Goal: Obtain resource: Obtain resource

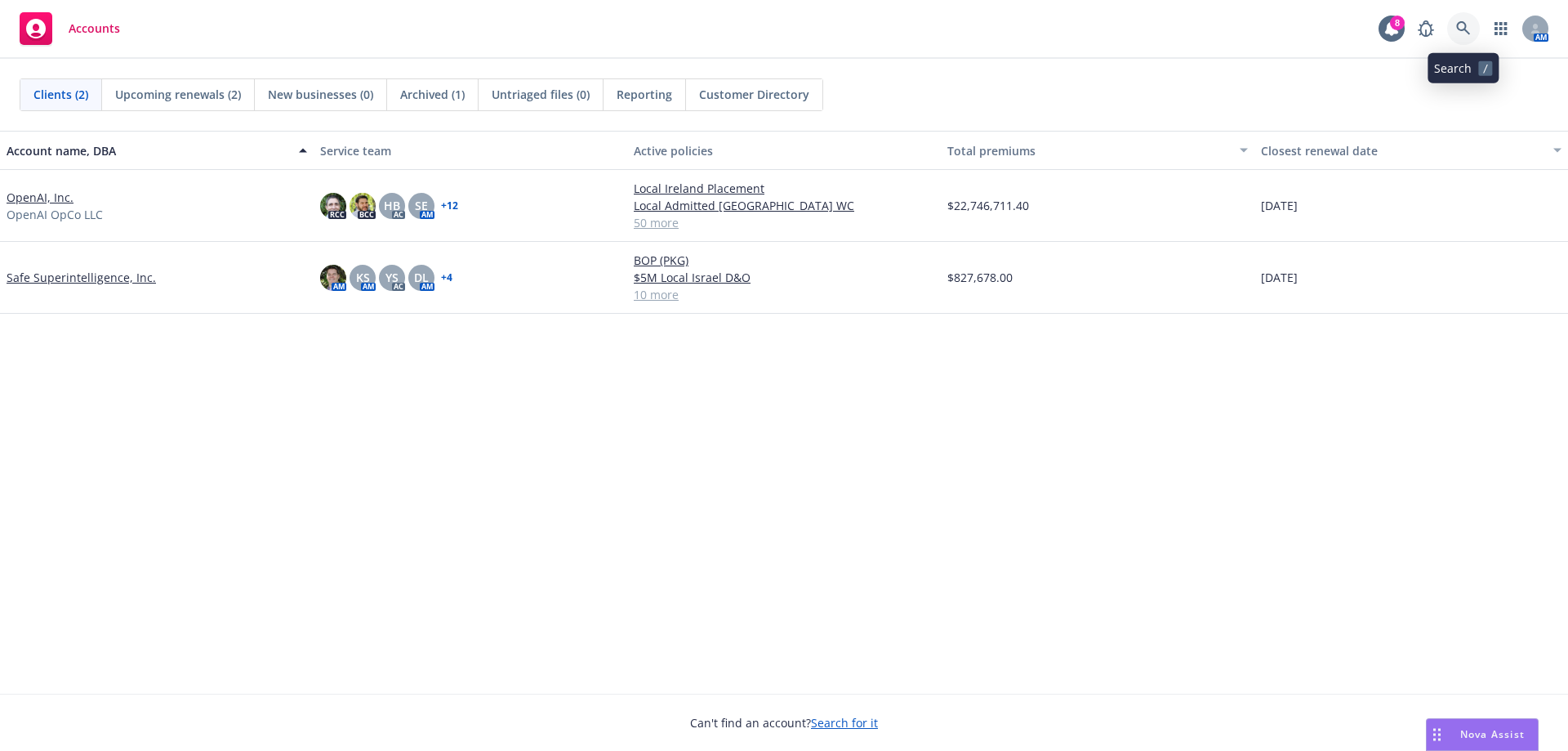
click at [1462, 33] on icon at bounding box center [1464, 28] width 15 height 15
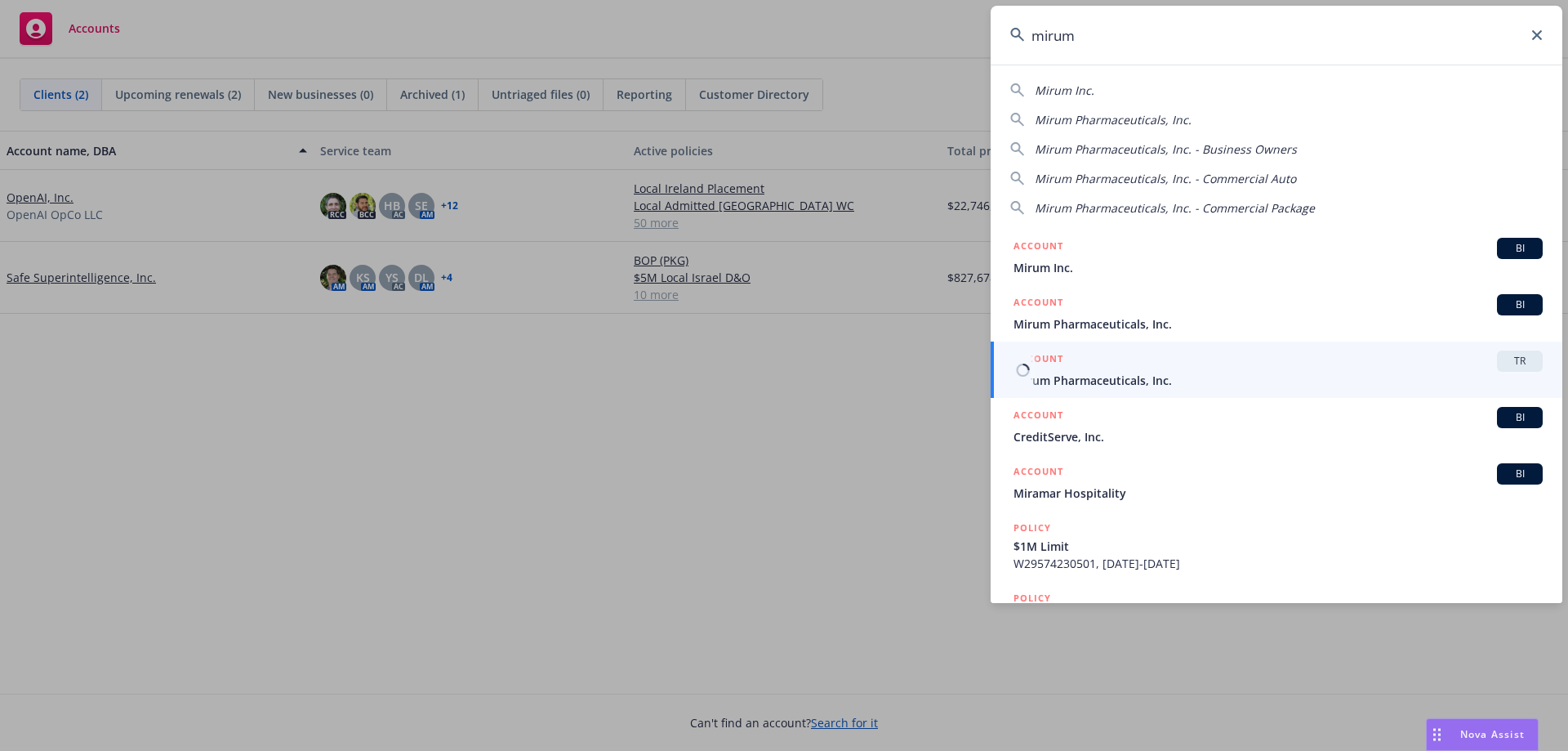
type input "mirum"
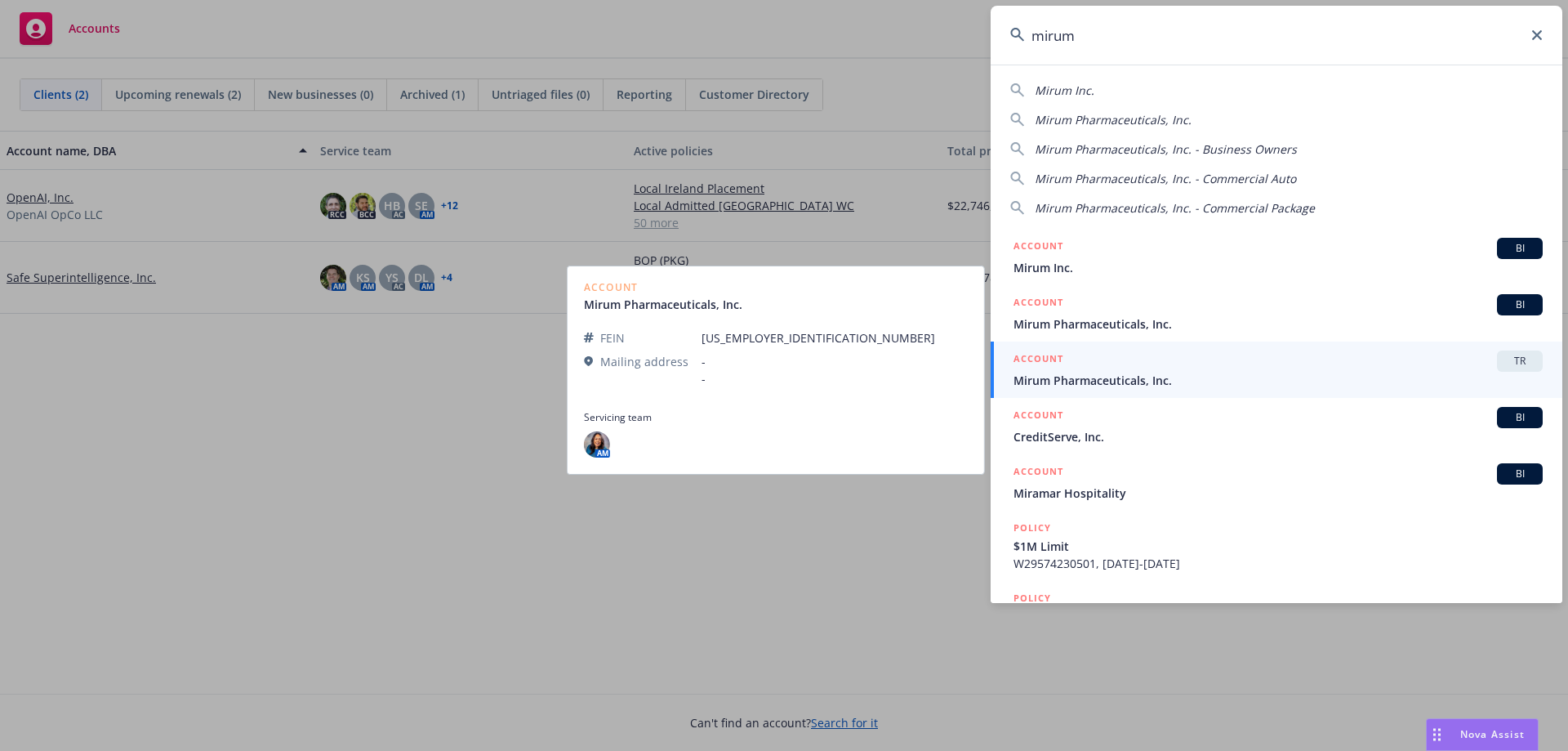
click at [1083, 380] on span "Mirum Pharmaceuticals, Inc." at bounding box center [1278, 380] width 529 height 17
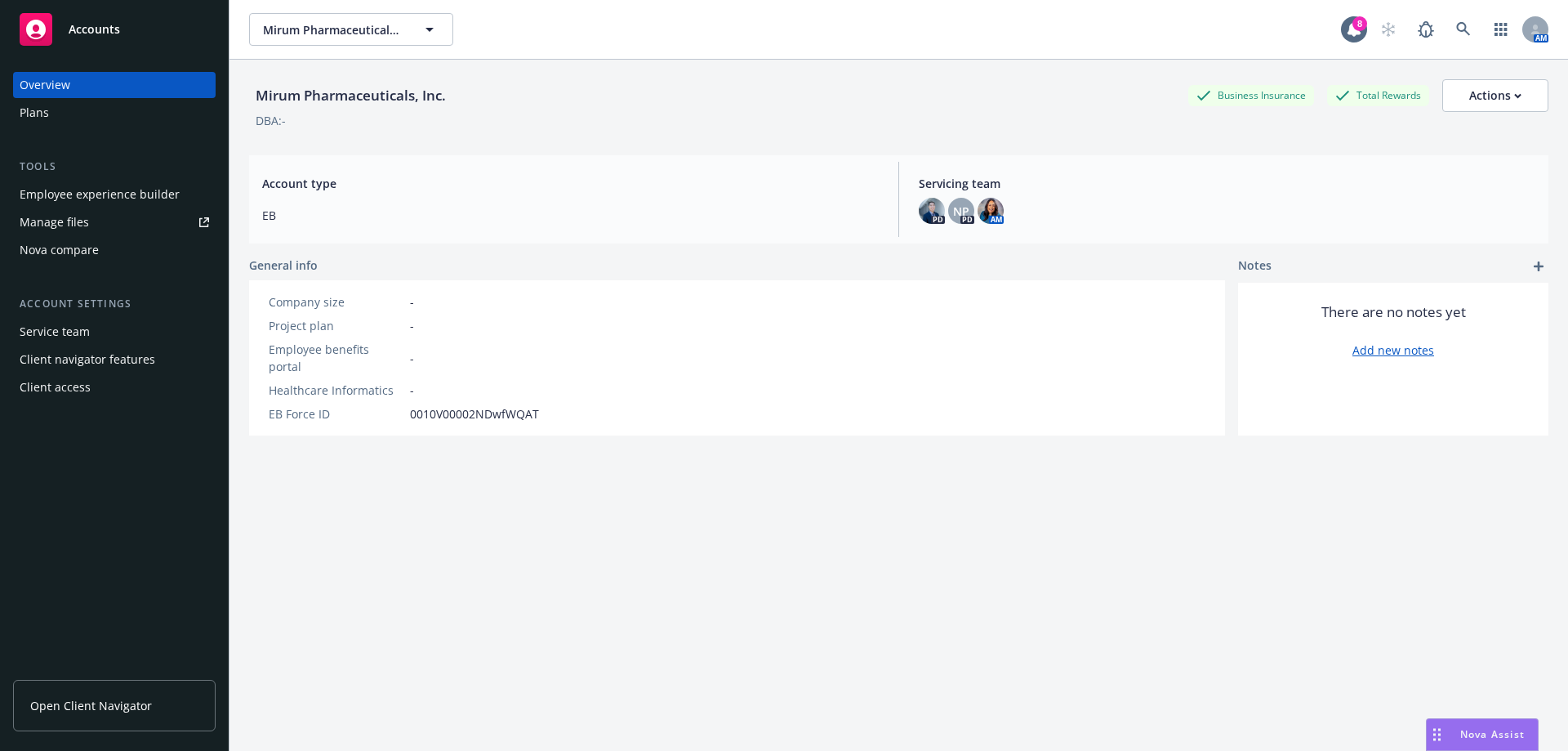
click at [82, 709] on span "Open Client Navigator" at bounding box center [90, 705] width 121 height 17
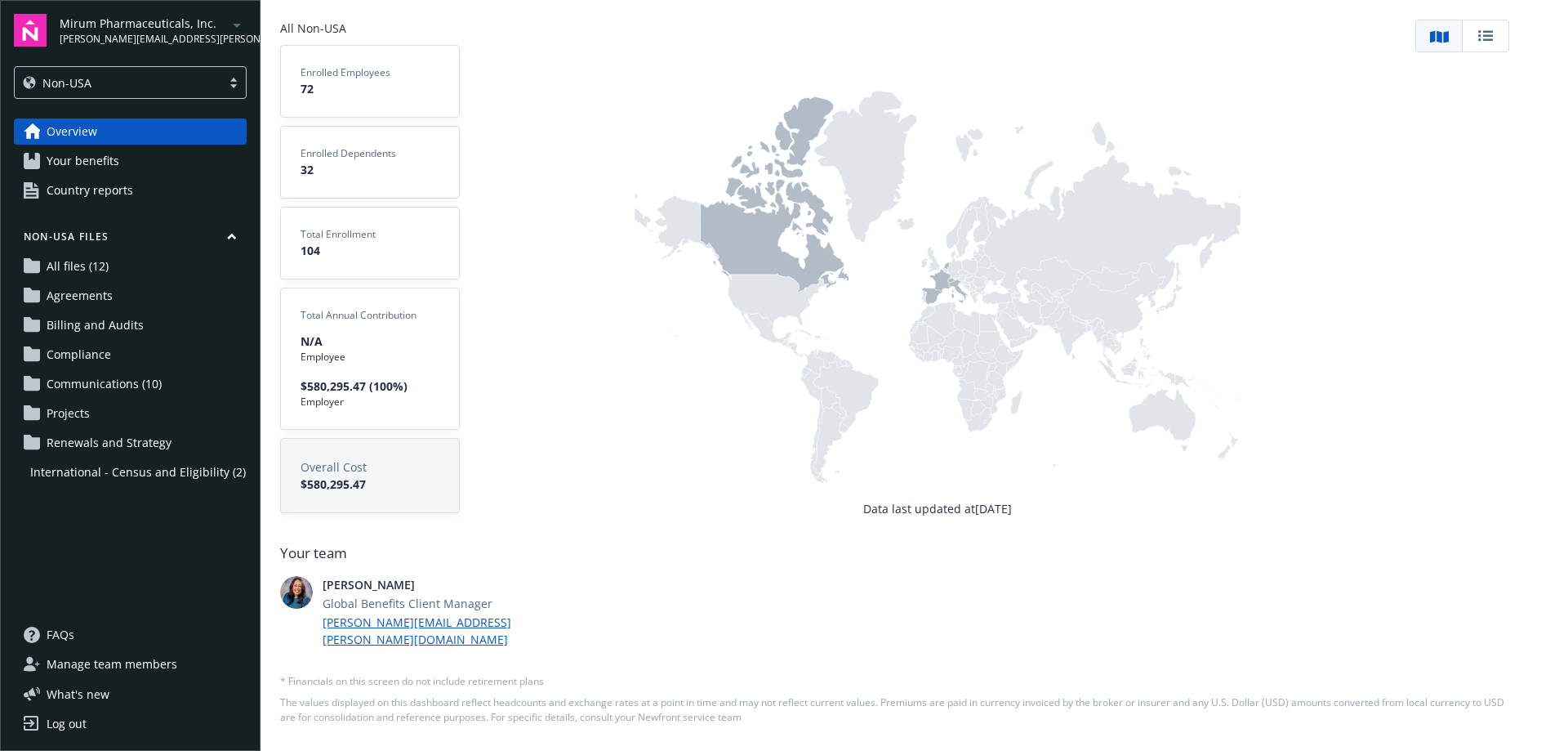
click at [155, 473] on span "International - Census and Eligibility (2)" at bounding box center [137, 472] width 216 height 26
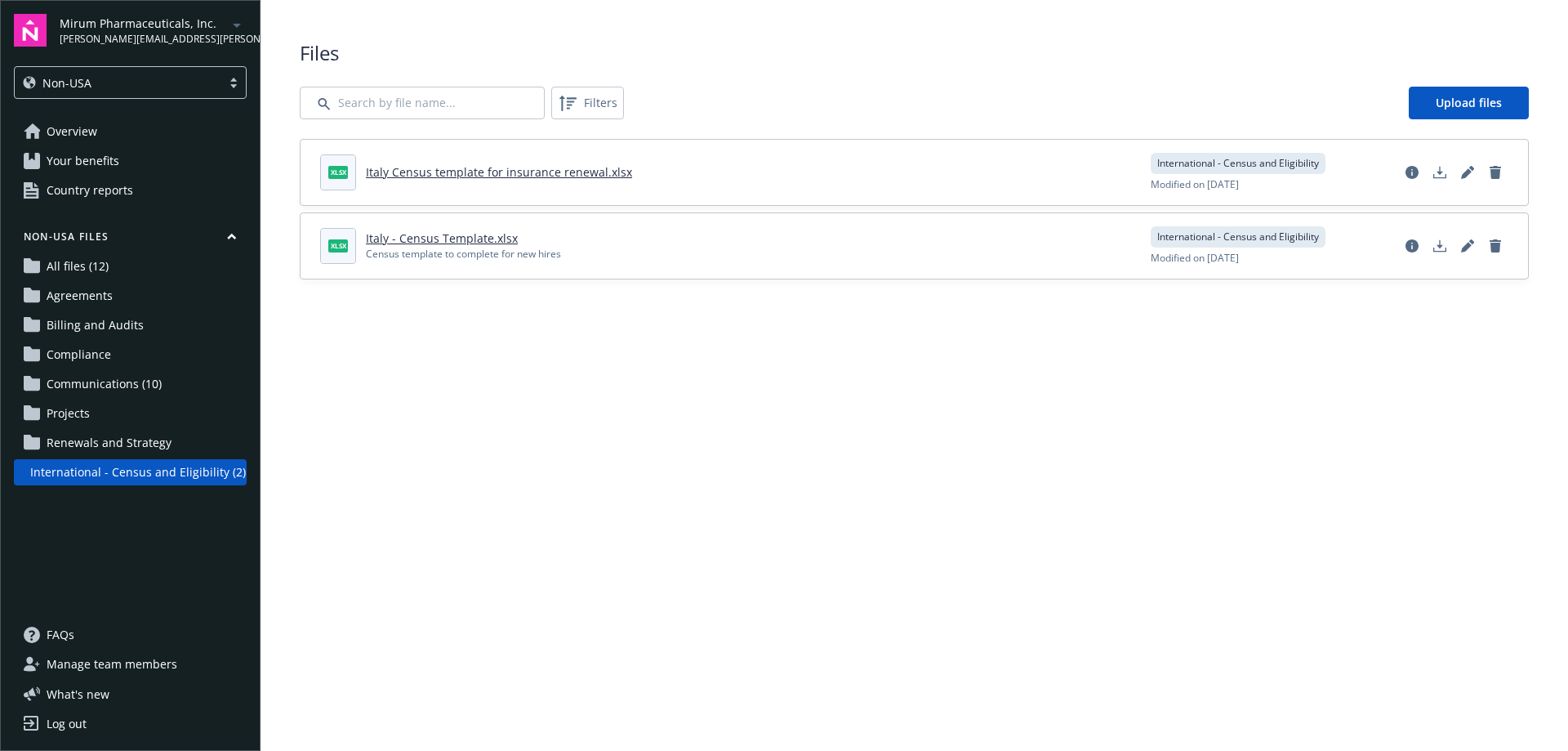
click at [542, 177] on link "Italy Census template for insurance renewal.xlsx" at bounding box center [499, 172] width 266 height 16
